Goal: Information Seeking & Learning: Check status

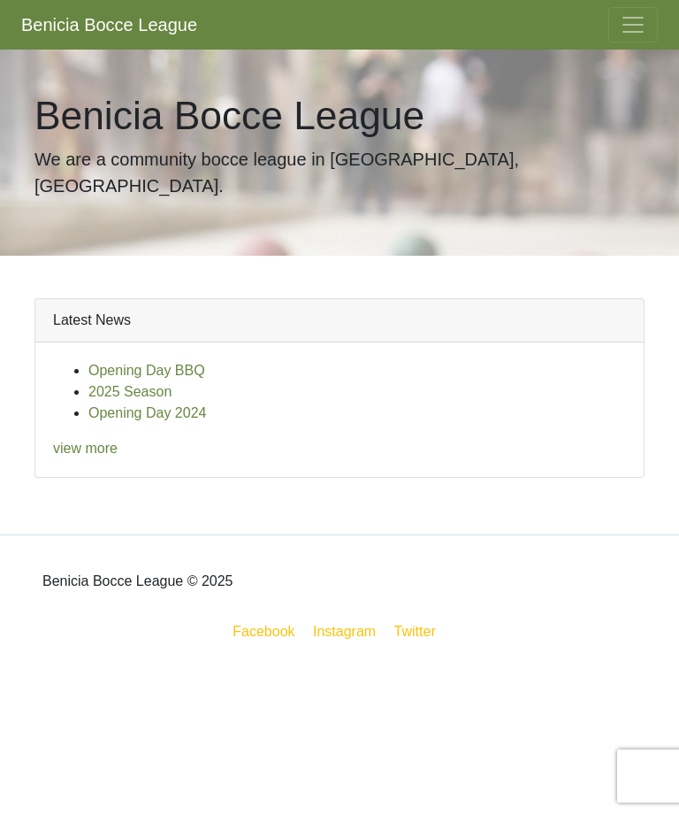
click at [639, 30] on span "Toggle navigation" at bounding box center [633, 24] width 27 height 27
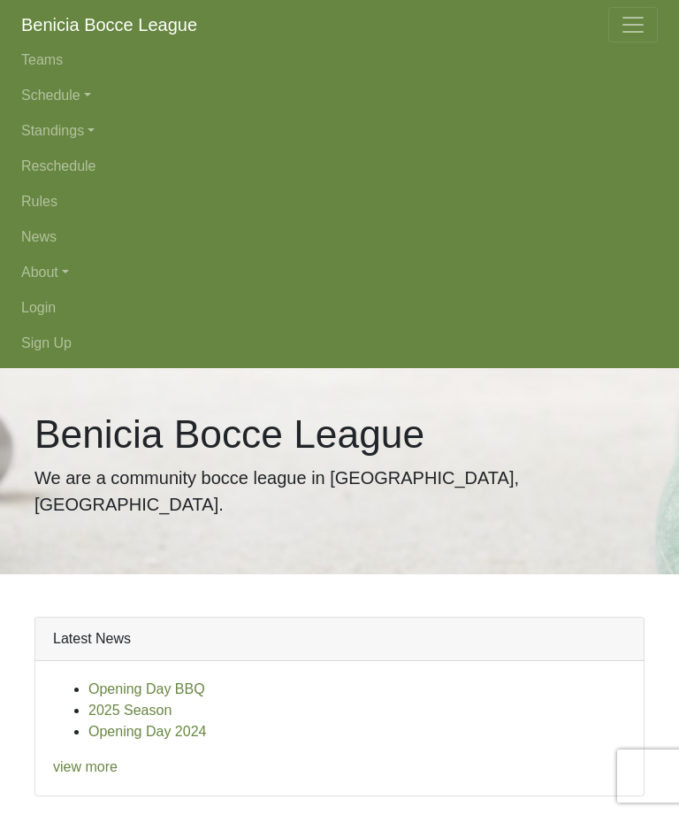
click at [89, 128] on link "Standings" at bounding box center [339, 130] width 637 height 35
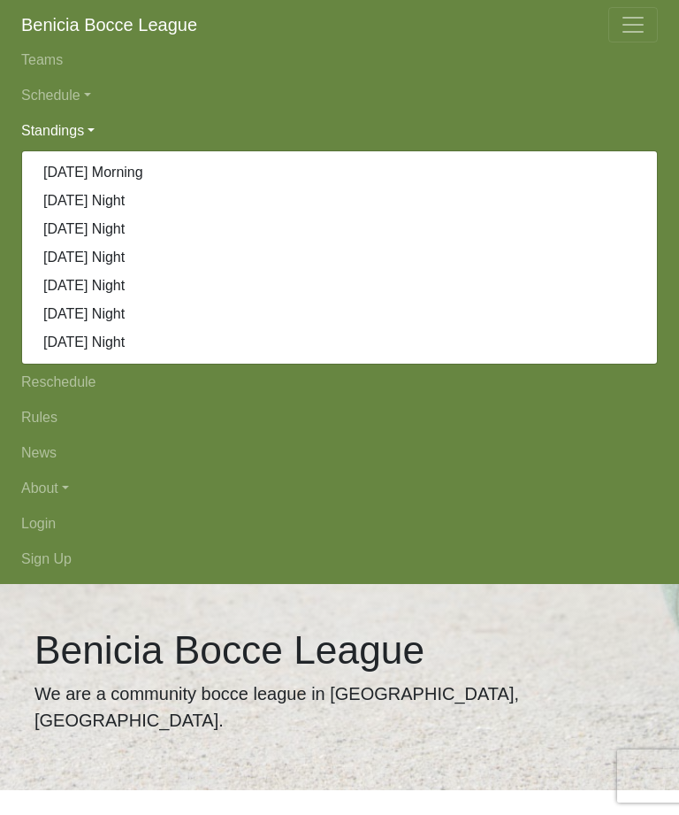
click at [113, 203] on link "[DATE] Night" at bounding box center [339, 201] width 635 height 28
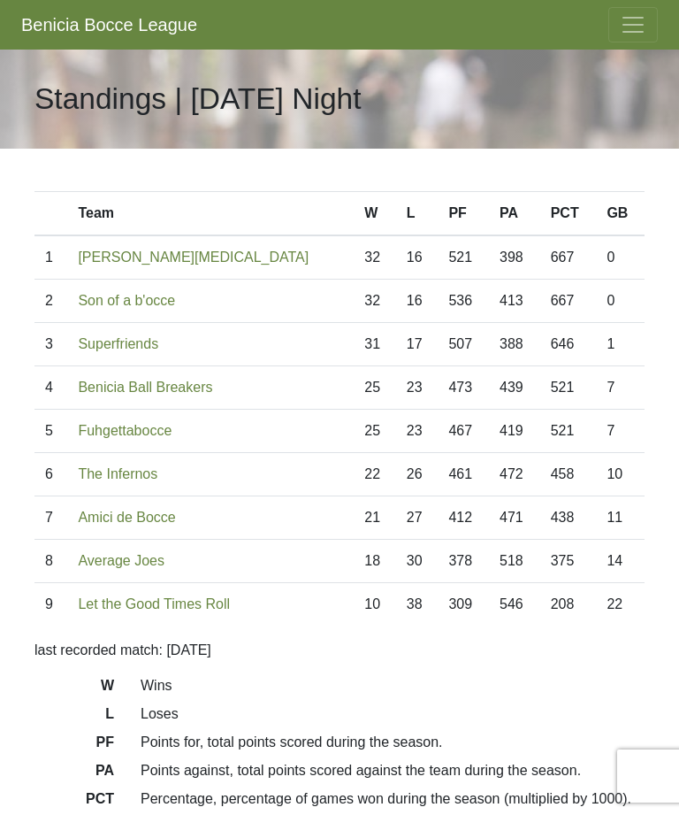
click at [641, 32] on span "Toggle navigation" at bounding box center [633, 24] width 27 height 27
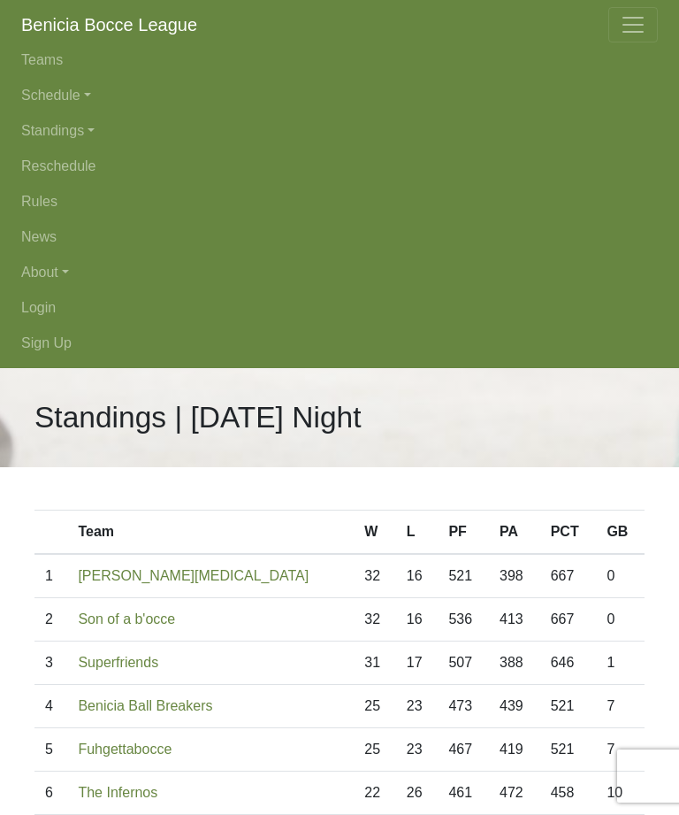
click at [57, 287] on link "About" at bounding box center [339, 272] width 637 height 35
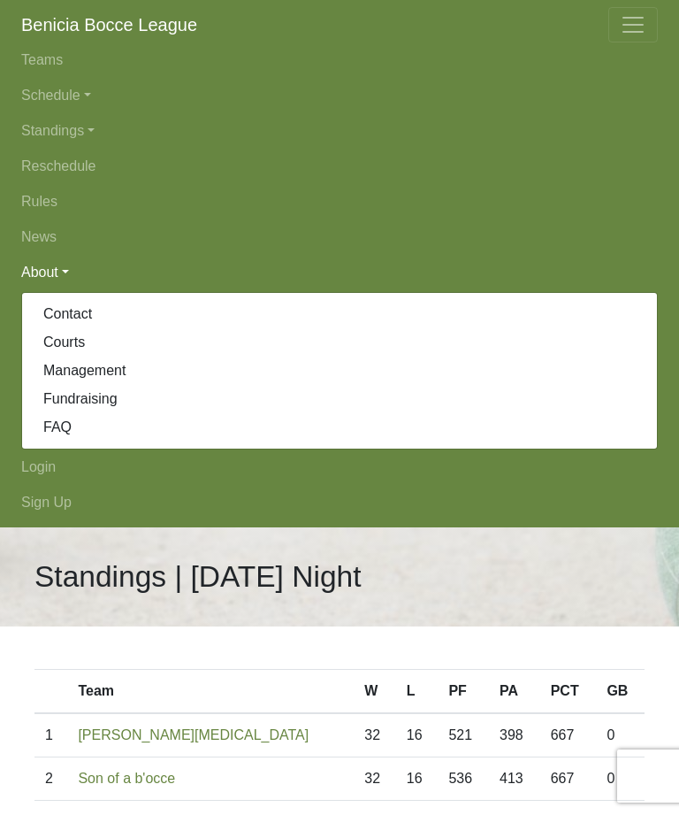
click at [60, 237] on link "News" at bounding box center [339, 236] width 637 height 35
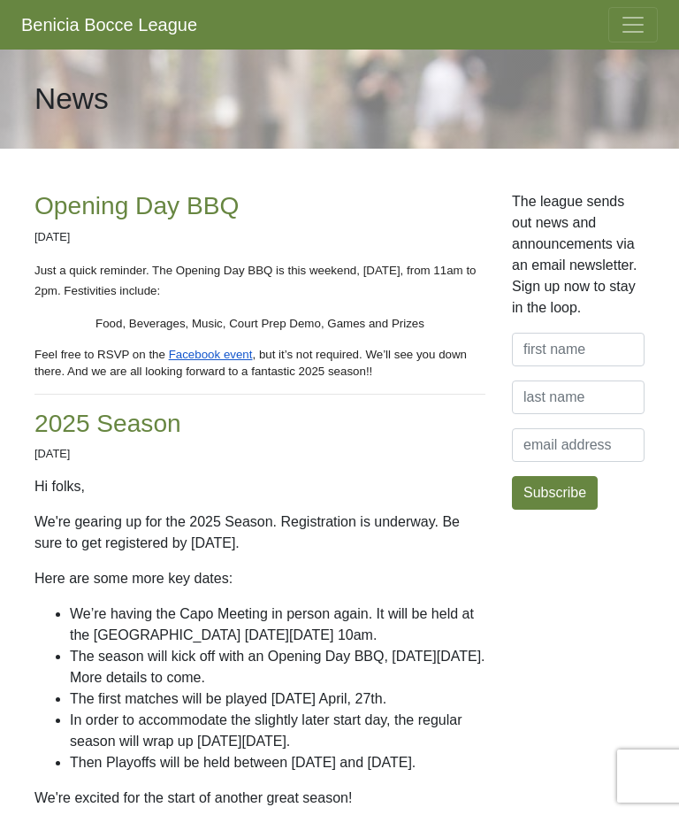
click at [641, 28] on span "Toggle navigation" at bounding box center [633, 24] width 27 height 27
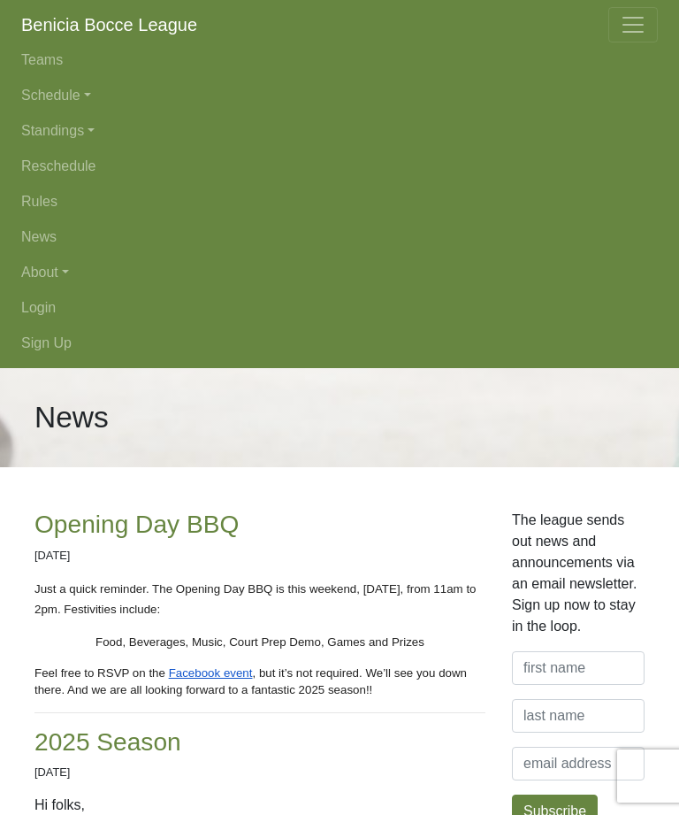
click at [89, 92] on link "Schedule" at bounding box center [339, 95] width 637 height 35
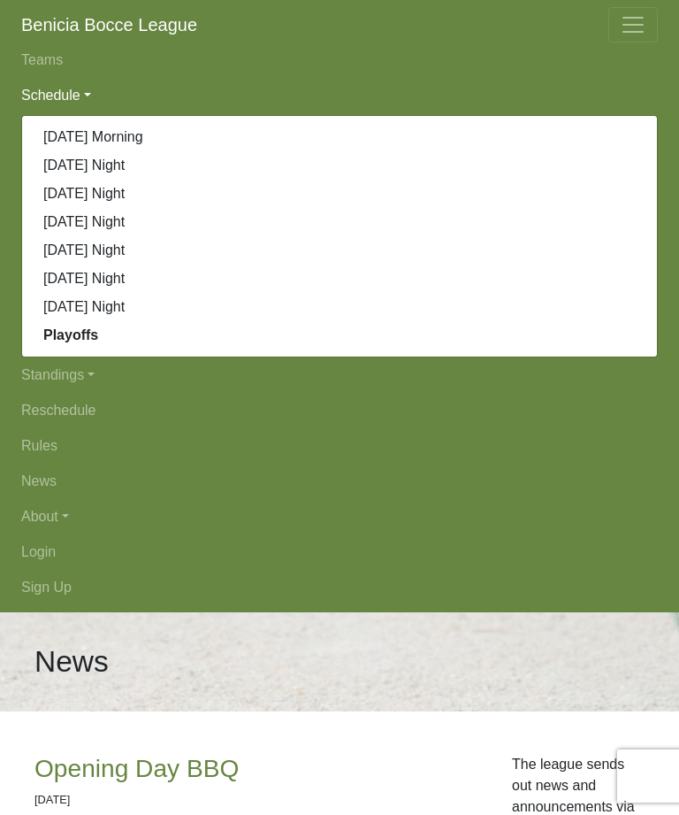
click at [124, 138] on link "[DATE] Morning" at bounding box center [339, 137] width 635 height 28
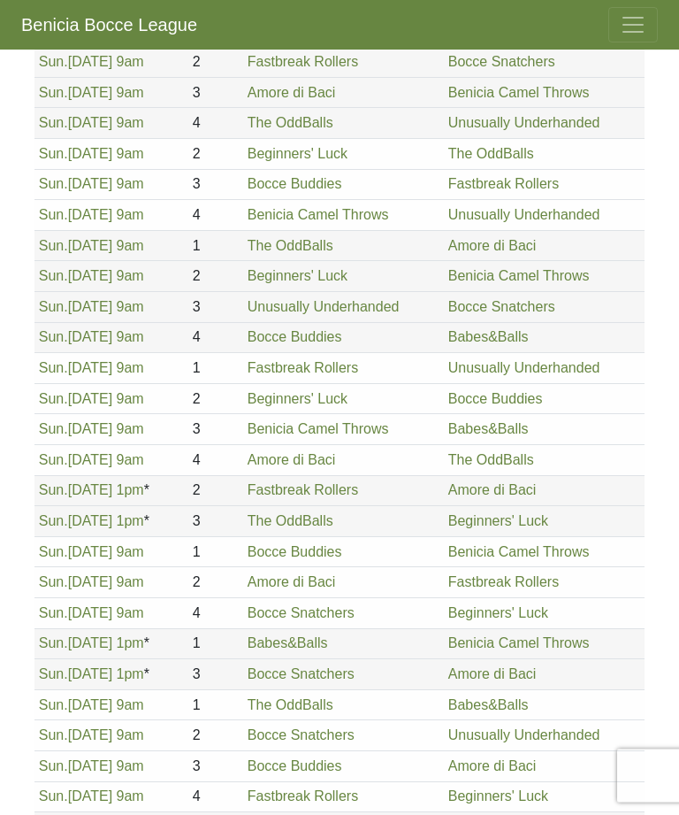
scroll to position [907, 0]
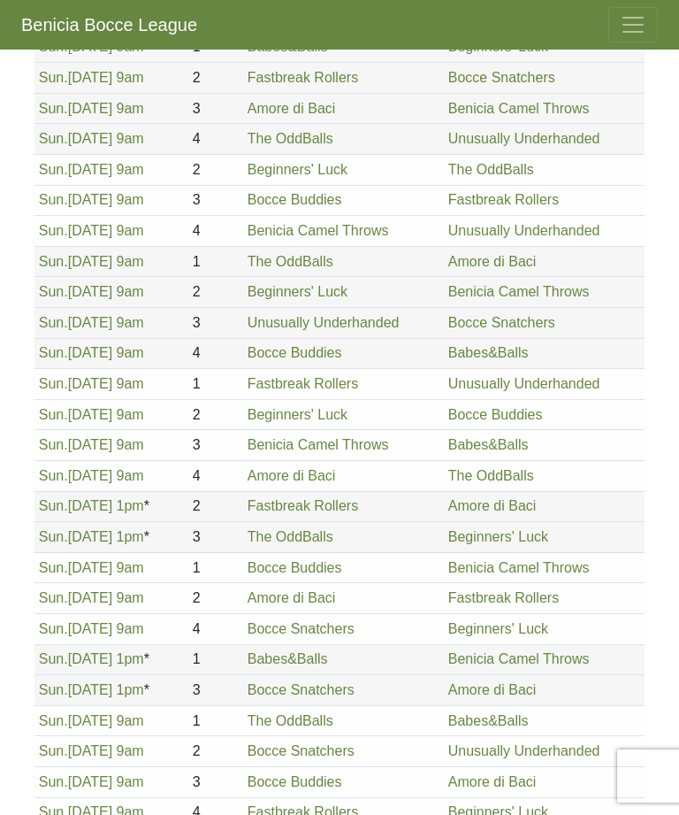
click at [638, 20] on span "Toggle navigation" at bounding box center [633, 24] width 27 height 27
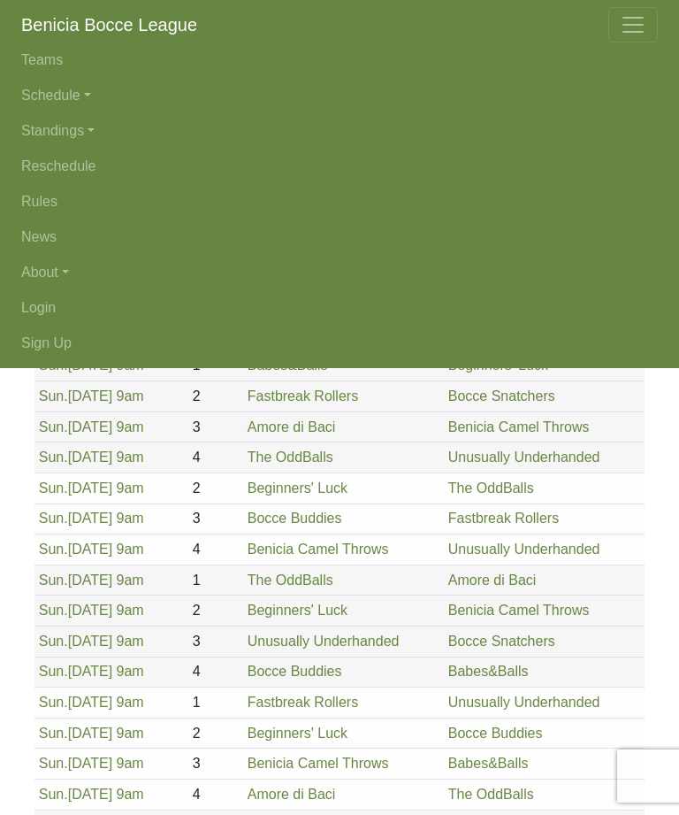
click at [98, 92] on link "Schedule" at bounding box center [339, 95] width 637 height 35
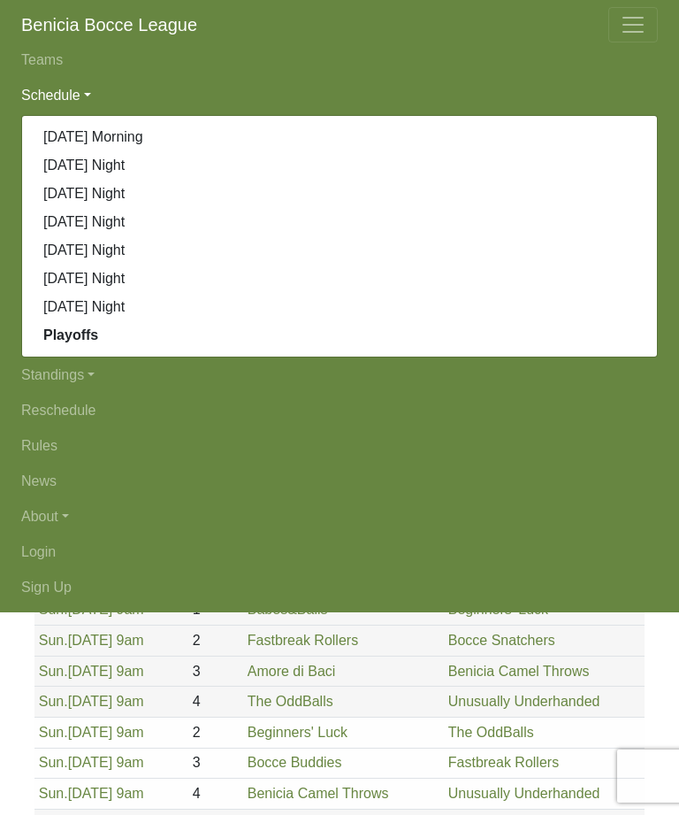
click at [88, 337] on strong "Playoffs" at bounding box center [70, 334] width 55 height 15
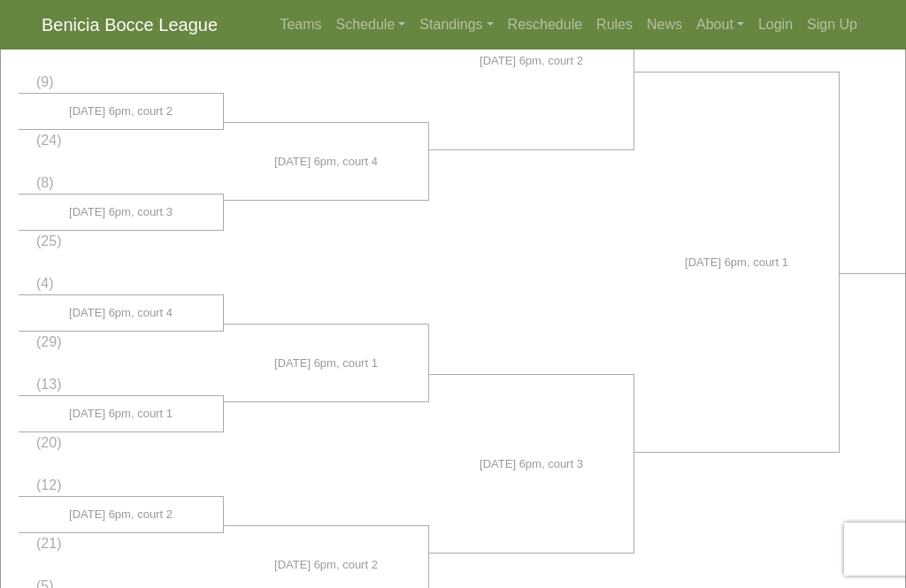
scroll to position [0, -34]
